Goal: Find specific page/section: Find specific page/section

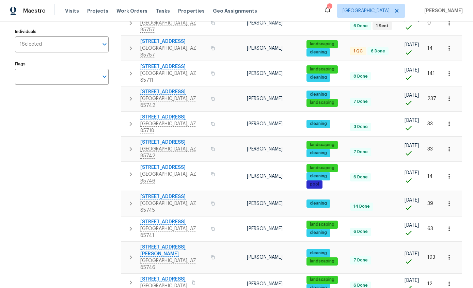
scroll to position [104, 0]
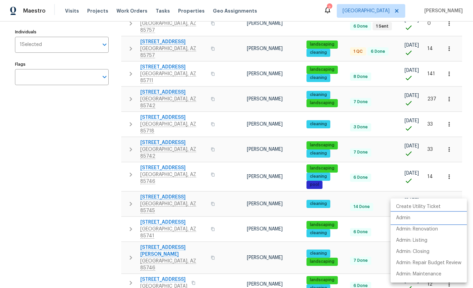
click at [413, 219] on li "Admin" at bounding box center [428, 217] width 76 height 11
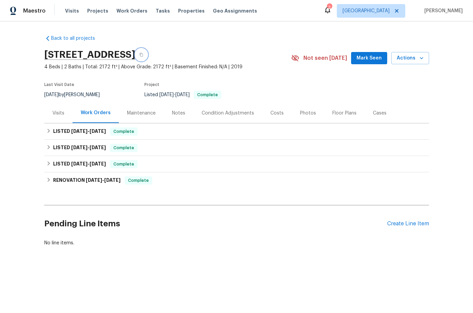
click at [143, 55] on icon "button" at bounding box center [141, 55] width 4 height 4
click at [415, 60] on span "Actions" at bounding box center [410, 58] width 27 height 9
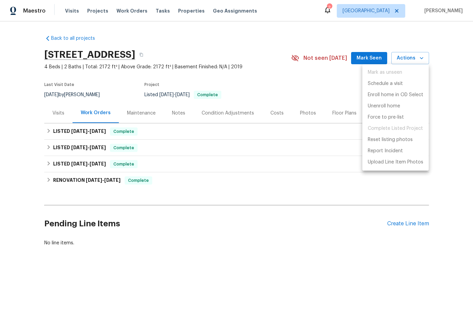
click at [454, 110] on div at bounding box center [236, 156] width 473 height 313
